Goal: Book appointment/travel/reservation

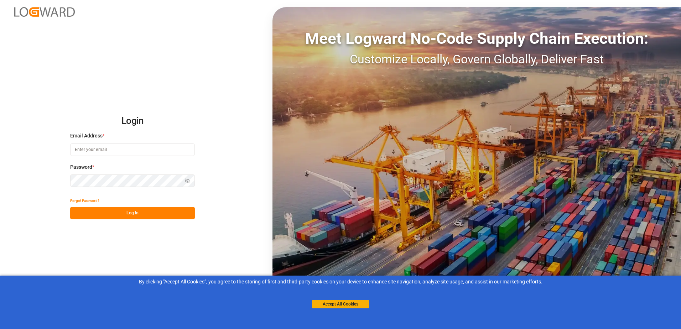
type input "[EMAIL_ADDRESS][DOMAIN_NAME]"
click at [186, 182] on icon "button" at bounding box center [187, 181] width 3 height 2
click at [0, 194] on html "Login Email Address * MON.APPT@CORP.DS.FEDEX.COM Password * Hide password Forgo…" at bounding box center [340, 164] width 681 height 329
click at [113, 216] on button "Log In" at bounding box center [132, 213] width 125 height 12
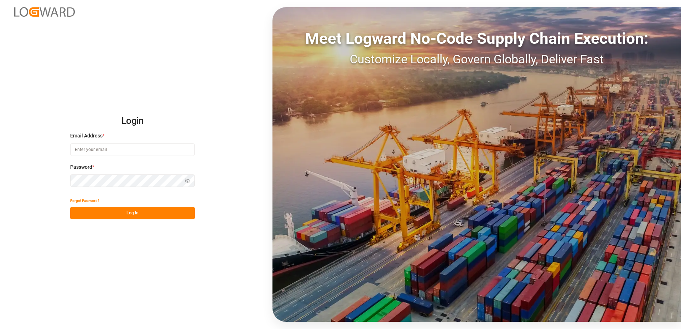
click at [104, 145] on input at bounding box center [132, 150] width 125 height 12
type input "[EMAIL_ADDRESS][DOMAIN_NAME]"
click at [188, 181] on icon "button" at bounding box center [188, 181] width 4 height 4
click at [146, 215] on button "Log In" at bounding box center [132, 213] width 125 height 12
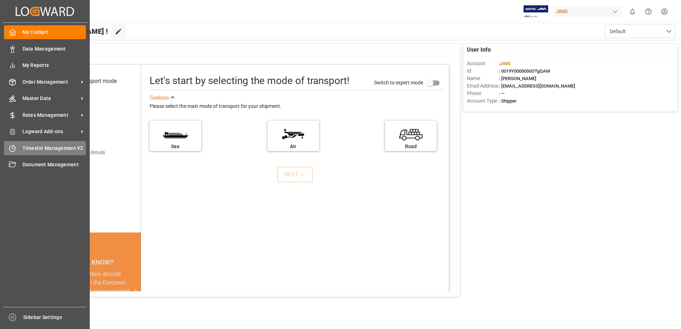
click at [63, 149] on span "Timeslot Management V2" at bounding box center [54, 148] width 64 height 7
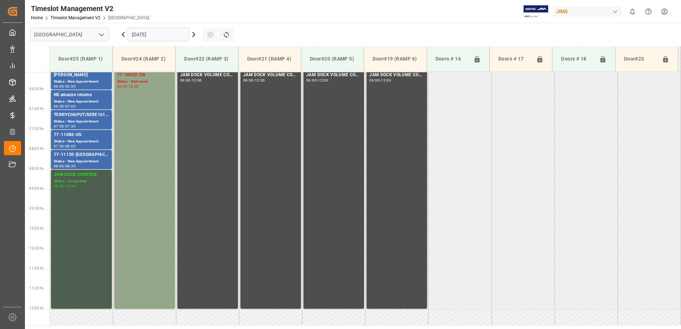
scroll to position [275, 0]
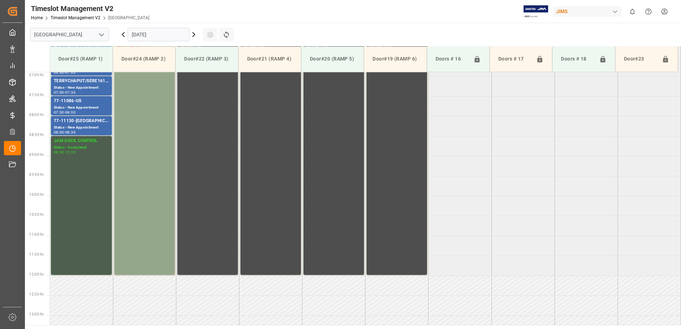
click at [163, 35] on input "[DATE]" at bounding box center [159, 35] width 62 height 14
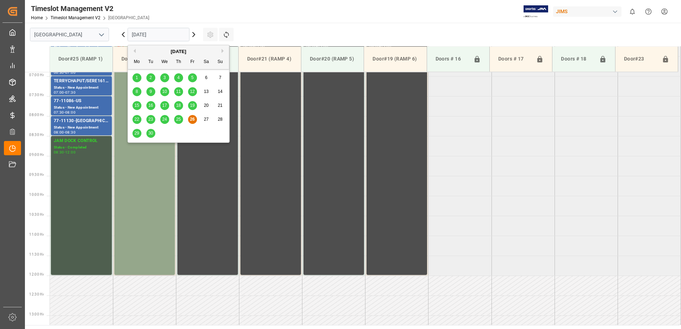
click at [134, 131] on div "29" at bounding box center [136, 133] width 9 height 9
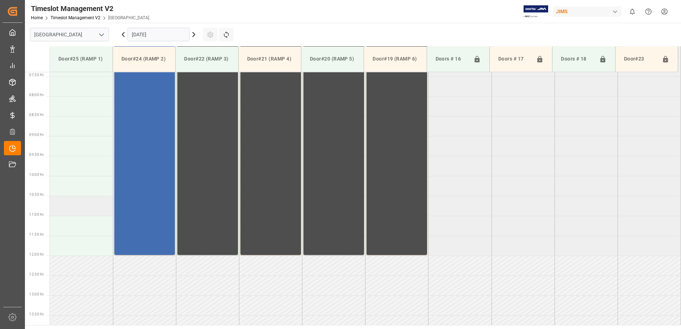
scroll to position [311, 0]
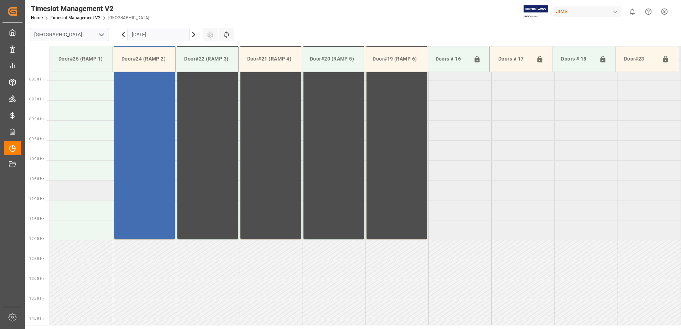
click at [66, 197] on td at bounding box center [81, 190] width 63 height 20
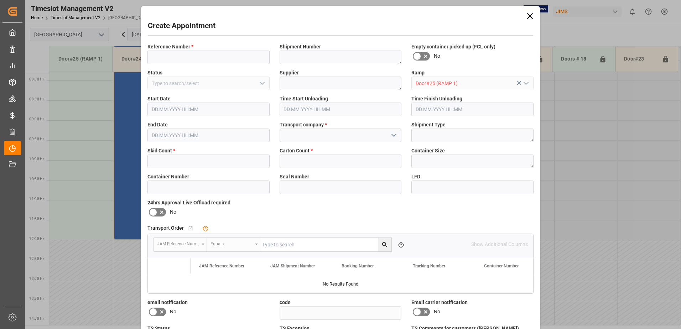
type input "[DATE] 10:30"
type input "[DATE] 11:00"
click at [194, 60] on input at bounding box center [208, 58] width 122 height 14
type input "-"
type input "77-11082-us"
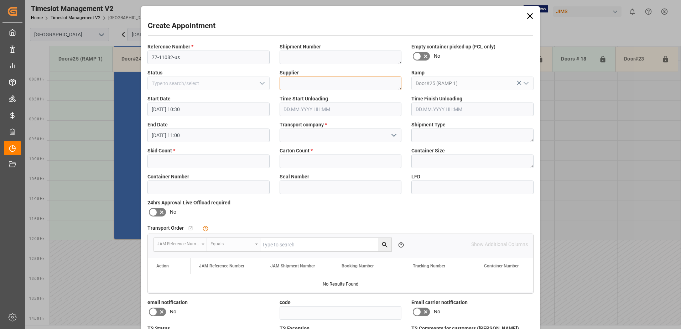
click at [322, 82] on textarea at bounding box center [341, 84] width 122 height 14
paste textarea "[PERSON_NAME] DISTRIBUTION CENTER C/O"
type textarea "[PERSON_NAME] DISTRIBUTION CENTER C/O"
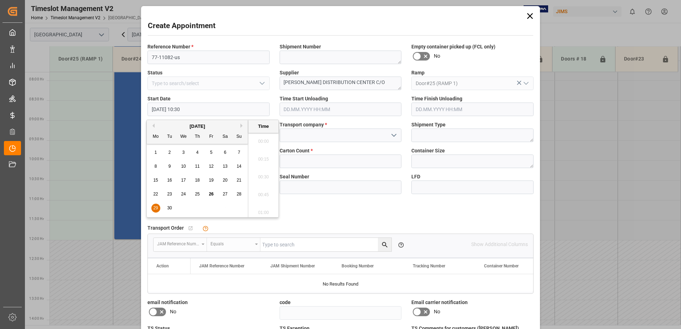
scroll to position [715, 0]
click at [157, 208] on span "29" at bounding box center [155, 207] width 5 height 5
click at [376, 40] on div "Create Appointment Reference Number * 77-11082-us Shipment Number Empty contain…" at bounding box center [340, 204] width 395 height 392
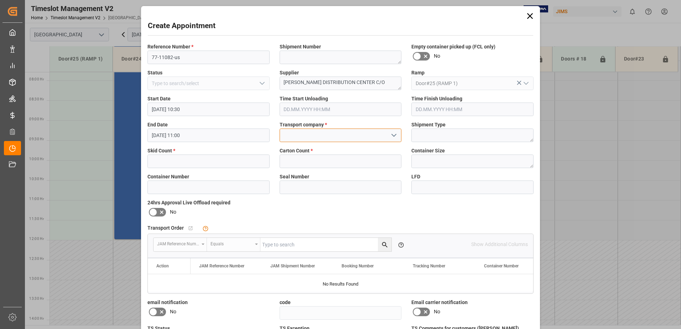
click at [344, 135] on input at bounding box center [341, 136] width 122 height 14
click at [390, 134] on icon "open menu" at bounding box center [394, 135] width 9 height 9
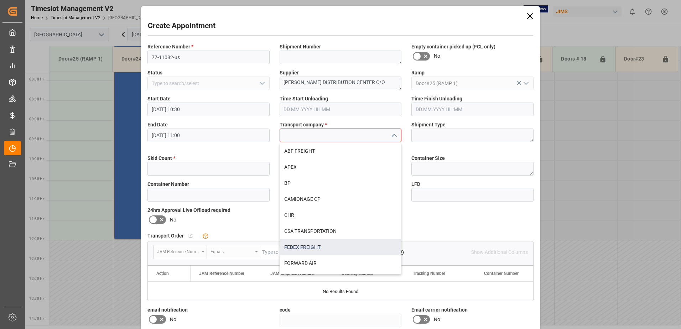
click at [314, 250] on div "FEDEX FREIGHT" at bounding box center [340, 247] width 121 height 16
type input "FEDEX FREIGHT"
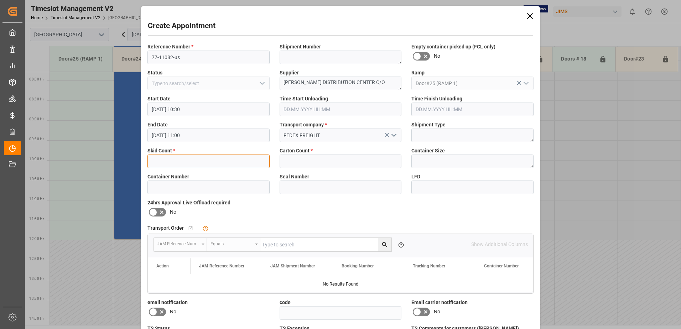
click at [198, 163] on input "text" at bounding box center [208, 162] width 122 height 14
type input "4"
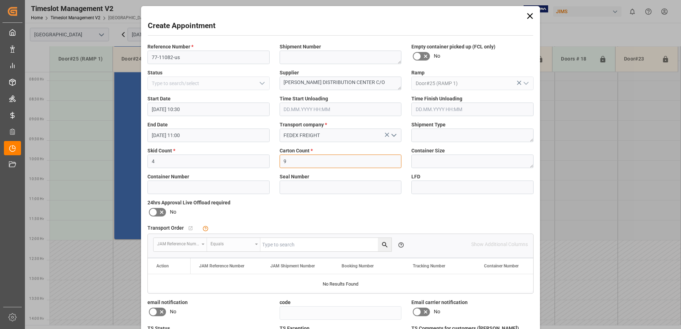
type input "9"
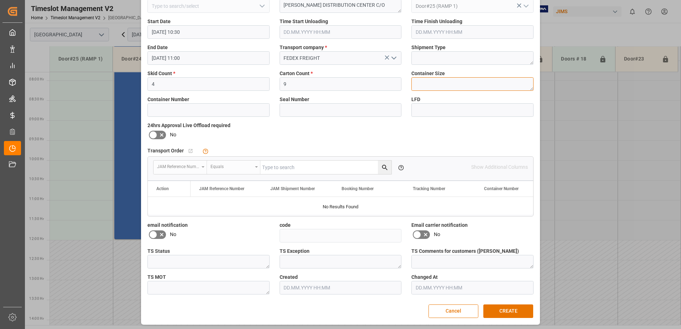
scroll to position [79, 0]
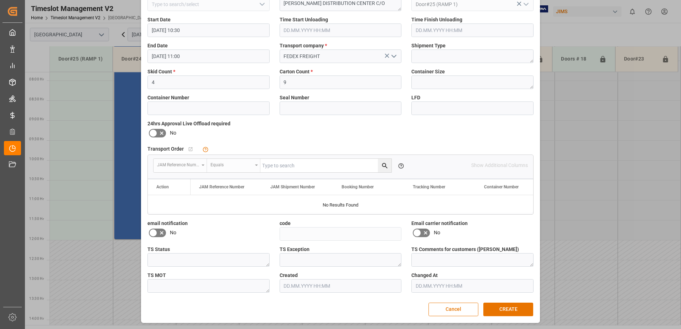
click at [165, 134] on icon at bounding box center [161, 133] width 9 height 9
click at [0, 0] on input "checkbox" at bounding box center [0, 0] width 0 height 0
click at [152, 132] on icon at bounding box center [153, 133] width 9 height 9
click at [0, 0] on input "checkbox" at bounding box center [0, 0] width 0 height 0
click at [158, 231] on icon at bounding box center [161, 233] width 9 height 9
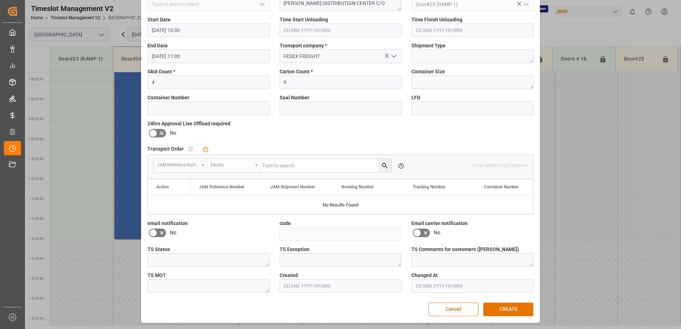
click at [0, 0] on input "checkbox" at bounding box center [0, 0] width 0 height 0
click at [426, 234] on icon at bounding box center [426, 233] width 4 height 4
click at [0, 0] on input "checkbox" at bounding box center [0, 0] width 0 height 0
click at [503, 305] on button "CREATE" at bounding box center [508, 310] width 50 height 14
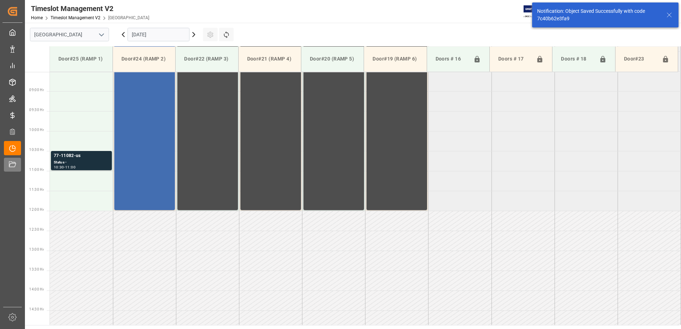
scroll to position [355, 0]
